Goal: Task Accomplishment & Management: Manage account settings

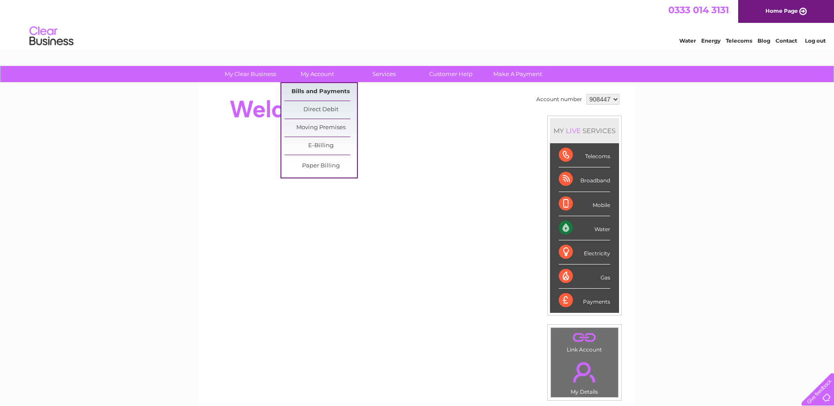
click at [316, 87] on link "Bills and Payments" at bounding box center [320, 92] width 73 height 18
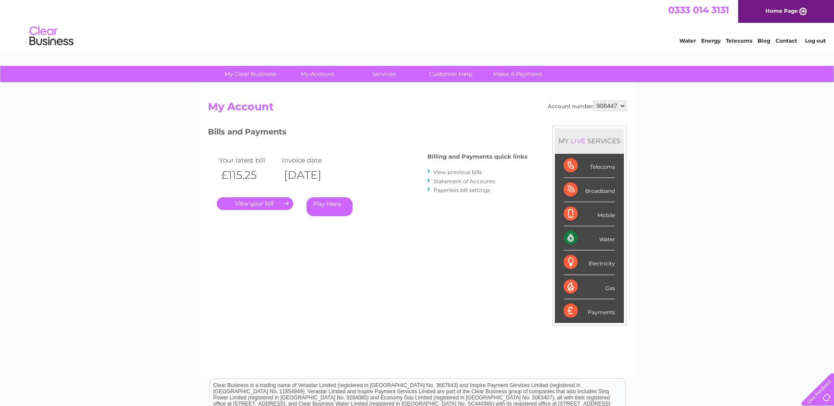
click at [257, 204] on link "." at bounding box center [255, 203] width 76 height 13
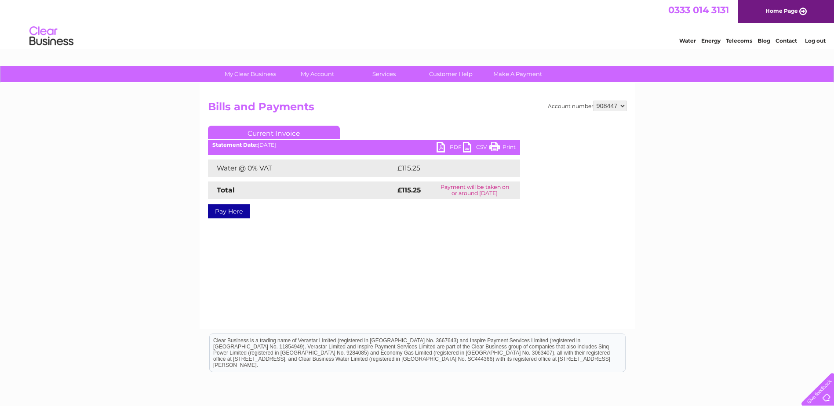
click at [444, 148] on link "PDF" at bounding box center [449, 148] width 26 height 13
